Goal: Transaction & Acquisition: Subscribe to service/newsletter

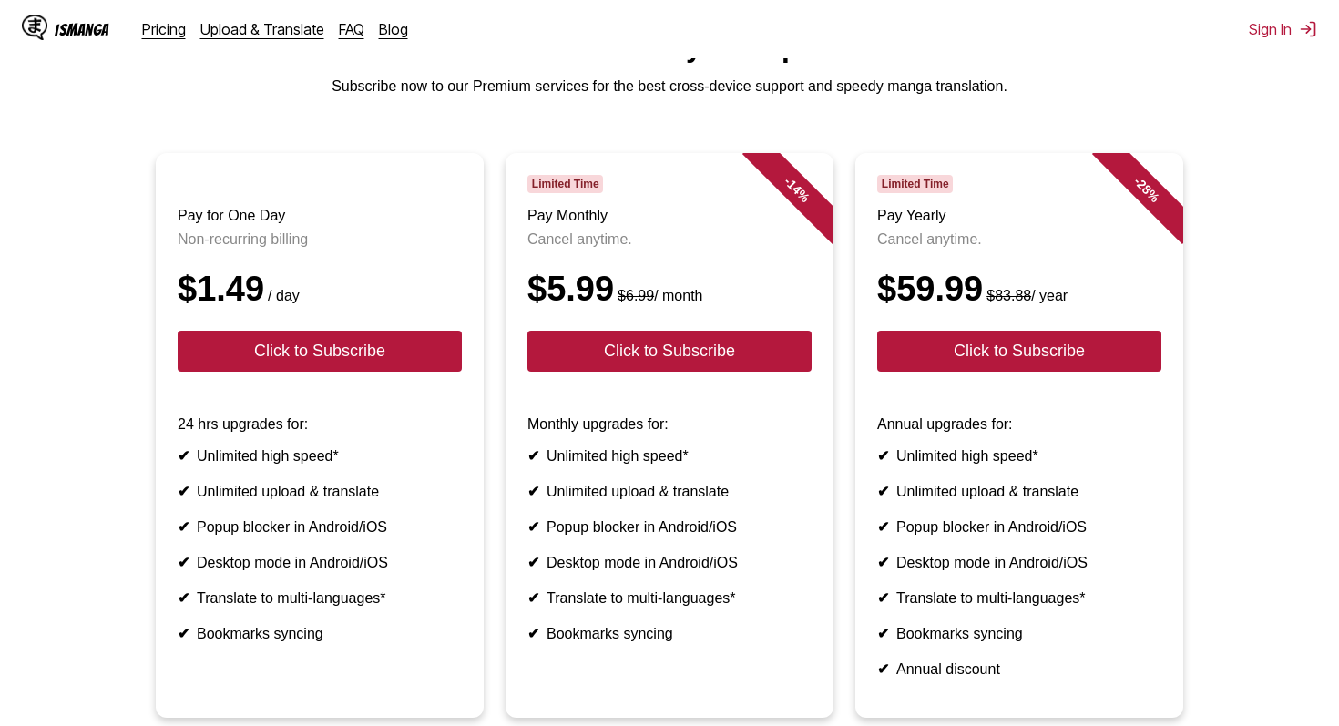
scroll to position [84, 0]
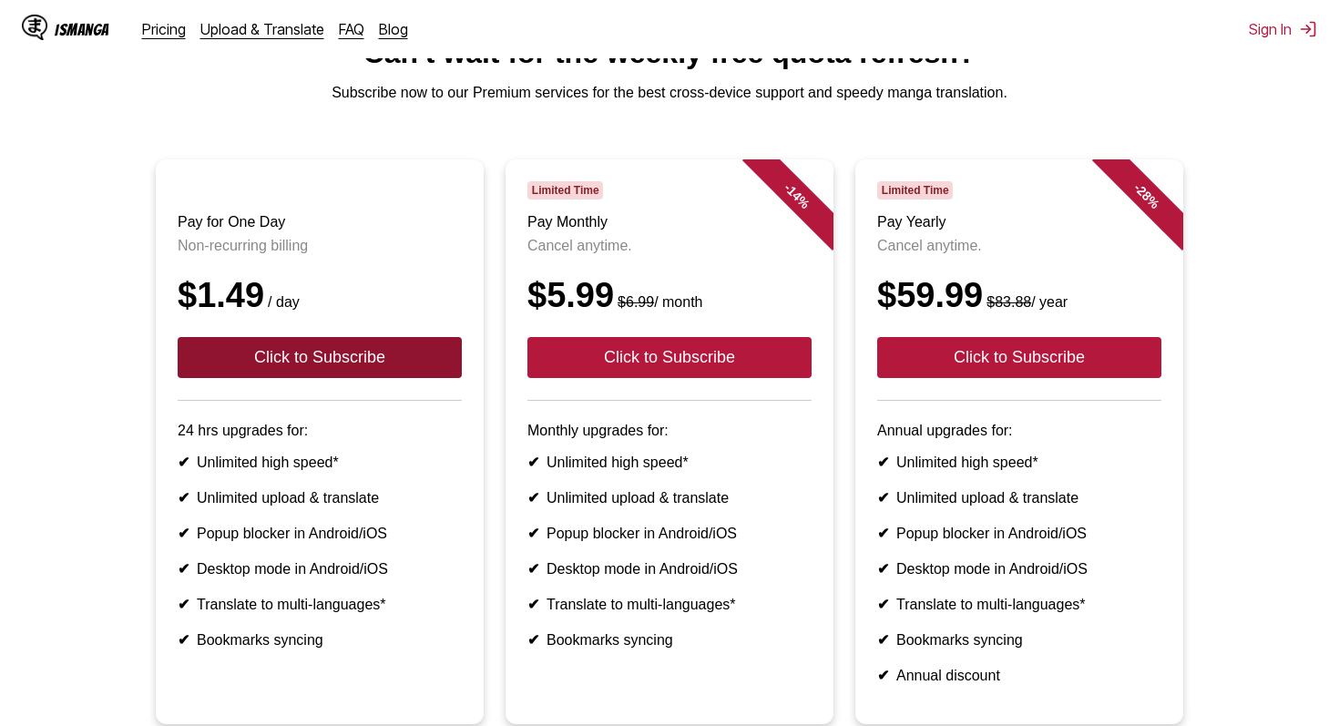
click at [321, 367] on button "Click to Subscribe" at bounding box center [320, 357] width 284 height 41
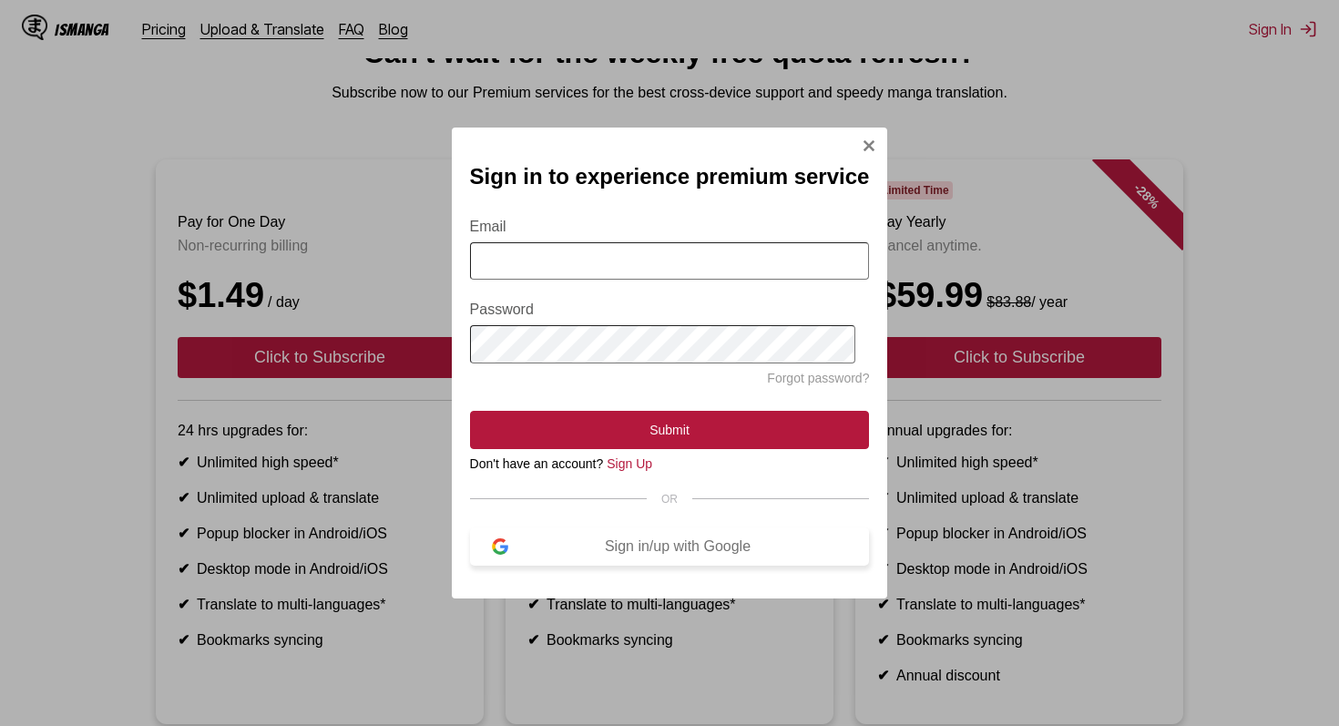
click at [589, 541] on div "Sign in/up with Google" at bounding box center [678, 546] width 340 height 16
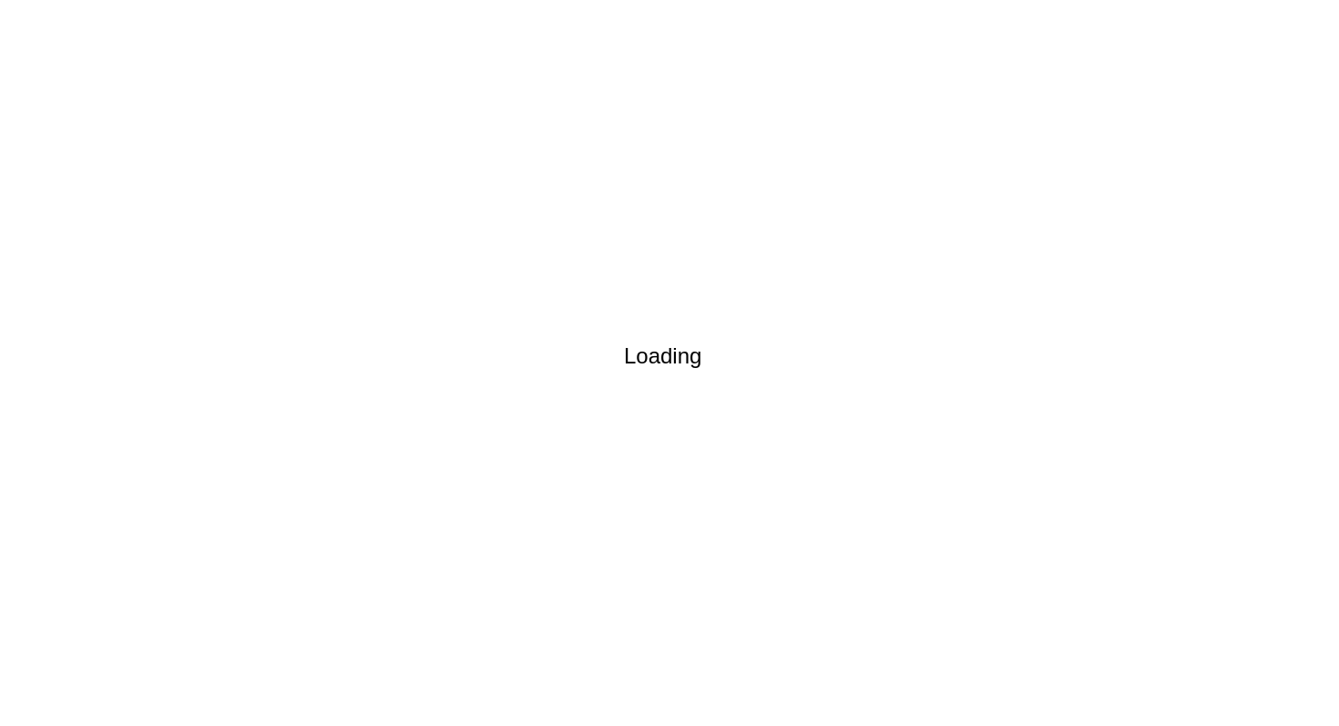
scroll to position [15, 0]
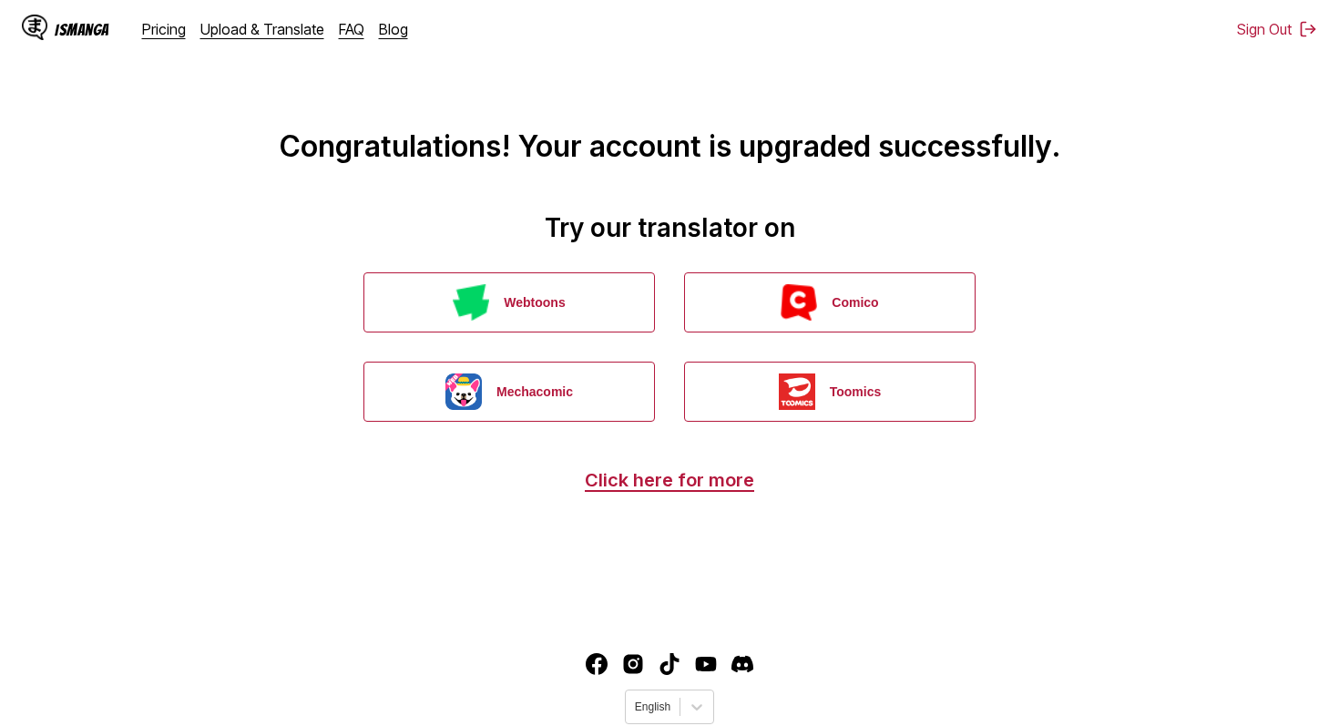
click at [86, 19] on div "IsManga" at bounding box center [65, 29] width 87 height 29
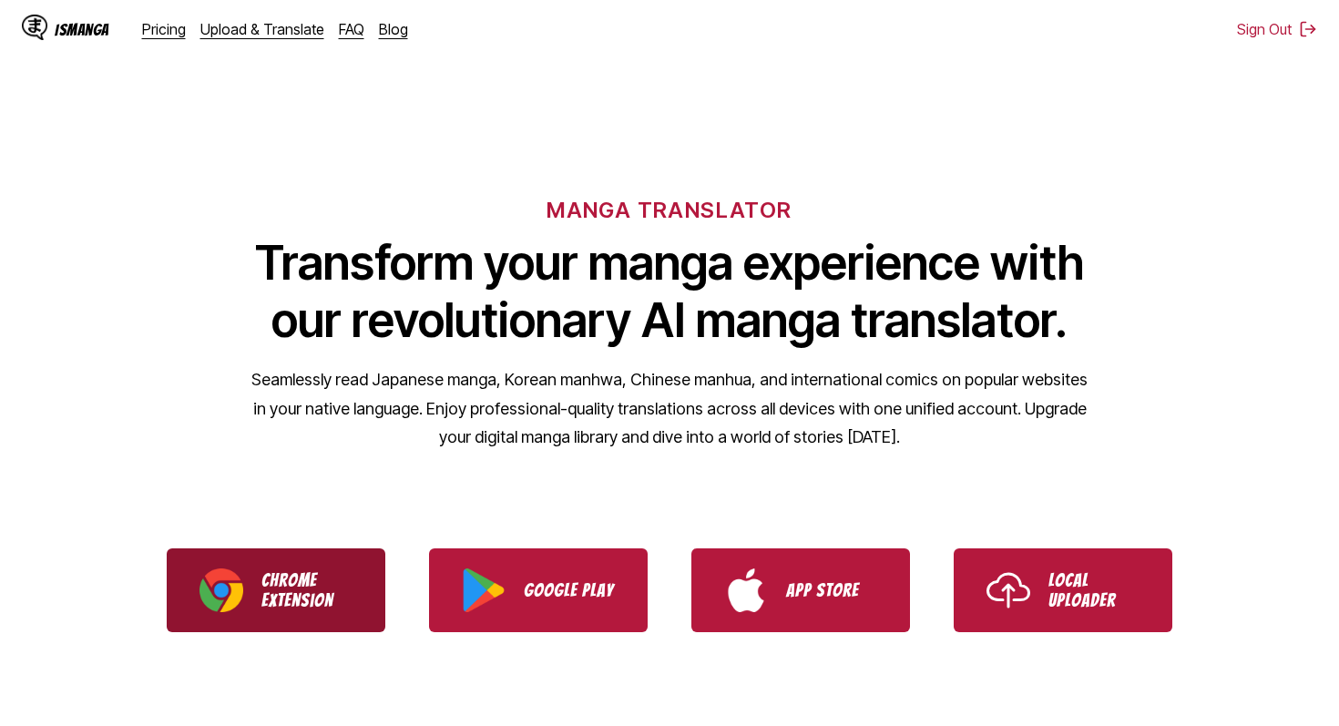
click at [321, 606] on p "Chrome Extension" at bounding box center [306, 590] width 91 height 40
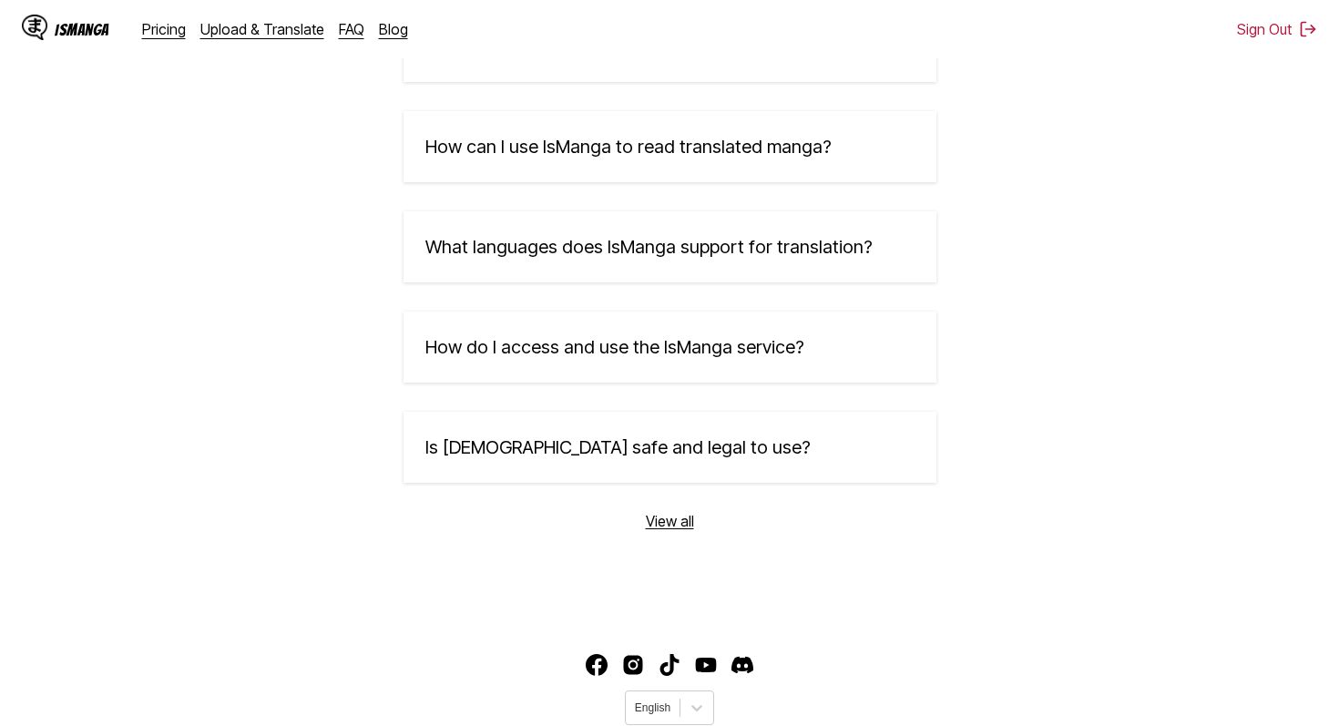
scroll to position [3122, 0]
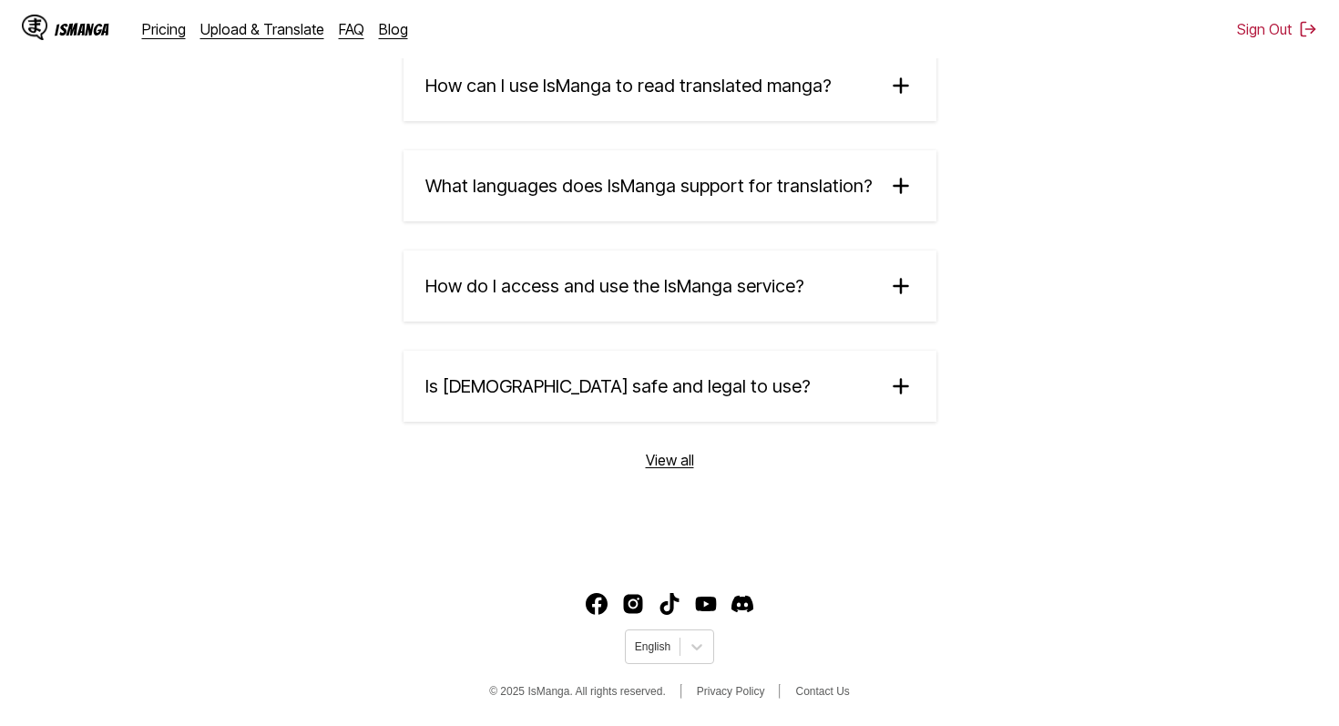
click at [670, 454] on link "View all" at bounding box center [670, 460] width 48 height 18
